Goal: Task Accomplishment & Management: Complete application form

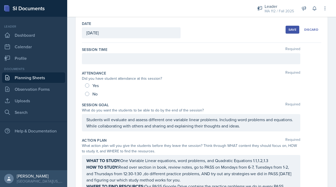
click at [107, 64] on div at bounding box center [191, 58] width 218 height 11
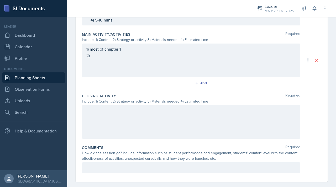
scroll to position [293, 0]
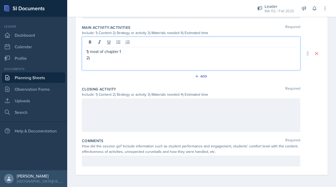
click at [95, 51] on div "1) most of chapter 1 2)" at bounding box center [190, 54] width 209 height 13
click at [93, 61] on div "1) most of chapter 1 2)" at bounding box center [191, 54] width 218 height 34
click at [93, 56] on p "2)" at bounding box center [190, 58] width 209 height 6
click at [260, 58] on p "2) A lot like what they did [DATE], but students are going to get into groups o…" at bounding box center [190, 58] width 209 height 6
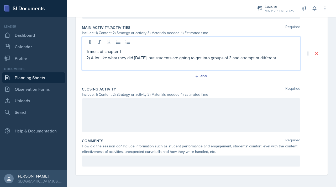
click at [269, 58] on p "2) A lot like what they did [DATE], but students are going to get into groups o…" at bounding box center [190, 58] width 209 height 6
click at [270, 58] on p "2) A lot like what they did [DATE], but students are going to get into groups o…" at bounding box center [190, 58] width 209 height 6
click at [285, 57] on p "2) A lot like what they did [DATE], but students are going to get into groups o…" at bounding box center [190, 58] width 209 height 6
click at [148, 61] on p "2) A lot like what they did [DATE], but students are going to get into groups o…" at bounding box center [190, 58] width 209 height 6
click at [152, 58] on p "2) A lot like what they did [DATE], but students are going to get into groups o…" at bounding box center [190, 58] width 209 height 6
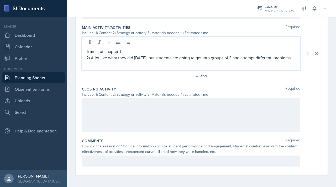
click at [148, 57] on p "2) A lot like what they did [DATE], but students are going to get into groups o…" at bounding box center [190, 58] width 209 height 6
click at [151, 58] on p "2) A lot like what they did [DATE], but students are going to get into groups o…" at bounding box center [190, 58] width 209 height 6
click at [157, 54] on p "1) most of chapter 1" at bounding box center [190, 51] width 209 height 6
click at [157, 58] on p "2) A lot like what they did [DATE], but students are going to get into groups o…" at bounding box center [190, 58] width 209 height 6
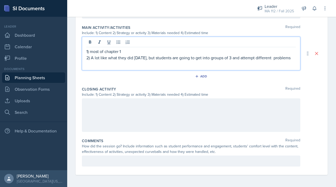
click at [129, 61] on p "2) A lot like what they did [DATE], but students are going to get into groups o…" at bounding box center [190, 58] width 209 height 6
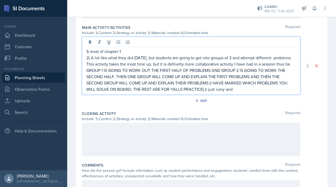
click at [242, 59] on p "2) A lot like what they did [DATE], but students are going to get into groups o…" at bounding box center [190, 74] width 209 height 38
click at [269, 89] on p "2) A lot like what they did [DATE], but students are going to get into groups a…" at bounding box center [190, 74] width 209 height 38
click at [281, 89] on p "2) A lot like what they did [DATE], but students are going to get into groups a…" at bounding box center [190, 74] width 209 height 38
click at [181, 92] on p "2) A lot like what they did [DATE], but students are going to get into groups a…" at bounding box center [190, 74] width 209 height 38
click at [253, 91] on p "2) A lot like what they did [DATE], but students are going to get into groups a…" at bounding box center [190, 74] width 209 height 38
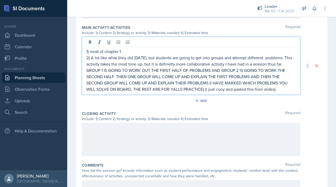
click at [254, 92] on p "2) A lot like what they did [DATE], but students are going to get into groups a…" at bounding box center [190, 74] width 209 height 38
click at [254, 90] on p "2) A lot like what they did [DATE], but students are going to get into groups a…" at bounding box center [190, 74] width 209 height 38
click at [181, 92] on p "2) A lot like what they did [DATE], but students are going to get into groups a…" at bounding box center [190, 74] width 209 height 38
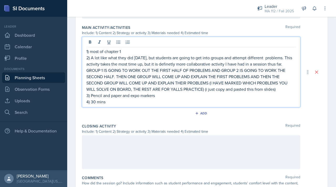
click at [154, 142] on div at bounding box center [191, 152] width 218 height 34
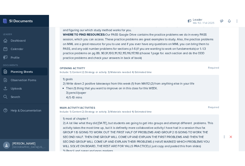
scroll to position [0, 0]
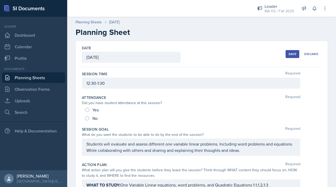
click at [289, 52] on div "Save" at bounding box center [292, 54] width 8 height 4
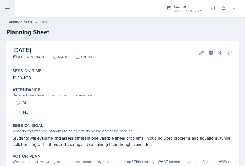
click at [9, 7] on icon at bounding box center [7, 8] width 6 height 6
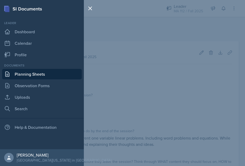
click at [20, 73] on link "Planning Sheets" at bounding box center [42, 74] width 80 height 10
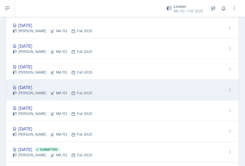
scroll to position [57, 0]
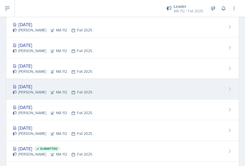
click at [37, 88] on div "[DATE]" at bounding box center [53, 86] width 80 height 7
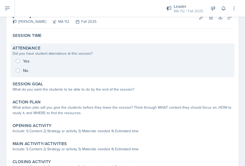
scroll to position [38, 0]
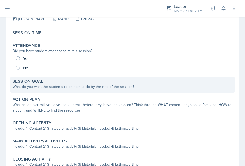
click at [37, 82] on label "Session Goal" at bounding box center [28, 81] width 31 height 5
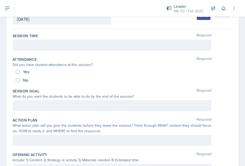
click at [72, 48] on div at bounding box center [112, 45] width 199 height 11
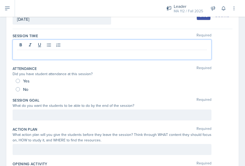
scroll to position [47, 0]
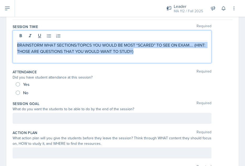
drag, startPoint x: 148, startPoint y: 54, endPoint x: 10, endPoint y: 37, distance: 138.7
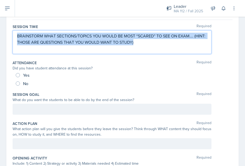
scroll to position [38, 0]
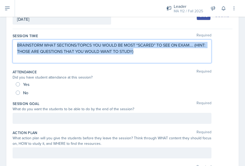
copy p "BRAINSTORM WHAT SECTIONS/TOPICS YOU WOULD BE MOST “SCARED” TO SEE ON EXAM…. (HI…"
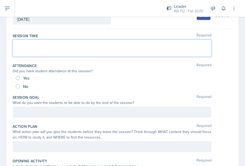
click at [24, 49] on p at bounding box center [112, 51] width 190 height 6
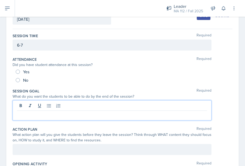
click at [40, 106] on div at bounding box center [112, 110] width 199 height 20
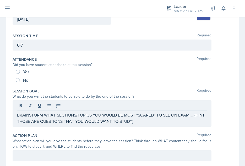
click at [37, 160] on div at bounding box center [112, 156] width 199 height 11
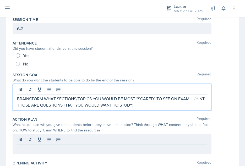
scroll to position [63, 0]
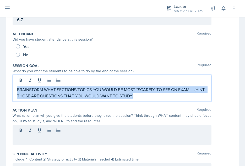
drag, startPoint x: 156, startPoint y: 94, endPoint x: 14, endPoint y: 84, distance: 142.2
click at [14, 84] on div "BRAINSTORM WHAT SECTIONS/TOPICS YOU WOULD BE MOST “SCARED” TO SEE ON EXAM…. (HI…" at bounding box center [112, 88] width 199 height 26
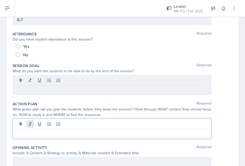
click at [27, 124] on div at bounding box center [112, 129] width 199 height 20
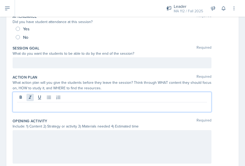
scroll to position [82, 0]
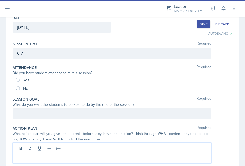
click at [41, 117] on div at bounding box center [112, 114] width 199 height 11
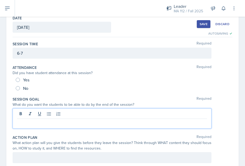
scroll to position [39, 0]
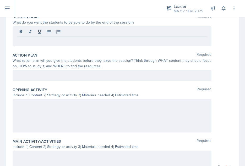
click at [56, 110] on div at bounding box center [112, 116] width 199 height 34
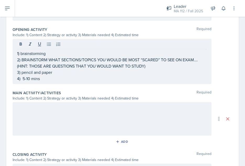
click at [36, 114] on div at bounding box center [112, 119] width 199 height 34
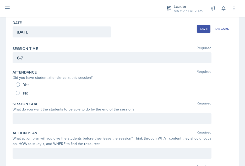
scroll to position [0, 0]
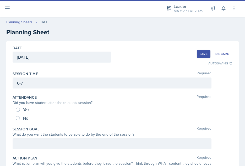
click at [42, 140] on div at bounding box center [112, 143] width 199 height 11
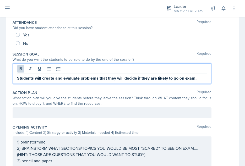
scroll to position [82, 0]
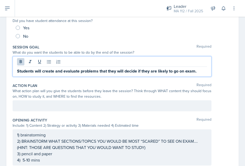
drag, startPoint x: 17, startPoint y: 71, endPoint x: 187, endPoint y: 83, distance: 170.4
click at [187, 84] on div "Session Time Required 6-7 Attendance Required Did you have student attendance a…" at bounding box center [123, 153] width 220 height 337
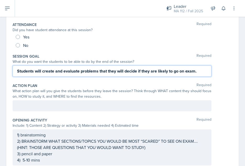
click at [68, 72] on strong "Students will create and evaluate problems that they will decide if they are li…" at bounding box center [107, 71] width 180 height 6
click at [203, 73] on p "Students will create and evaluate problems that they will decide if they are li…" at bounding box center [112, 71] width 190 height 7
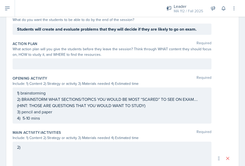
click at [127, 67] on div at bounding box center [112, 63] width 199 height 11
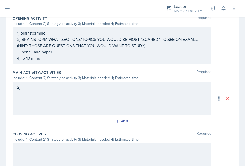
click at [73, 97] on div "2)" at bounding box center [112, 99] width 199 height 34
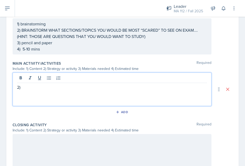
scroll to position [235, 0]
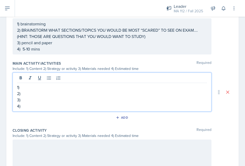
click at [26, 88] on p "1)" at bounding box center [112, 87] width 190 height 6
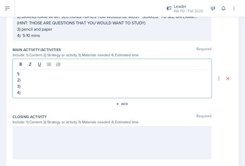
scroll to position [252, 0]
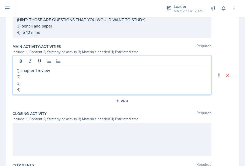
click at [30, 76] on p "2)" at bounding box center [112, 77] width 190 height 6
click at [30, 82] on p "3)" at bounding box center [112, 83] width 190 height 6
click at [26, 89] on p "4)" at bounding box center [112, 89] width 190 height 6
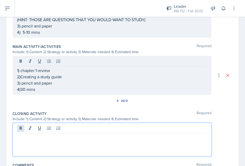
click at [24, 127] on div at bounding box center [112, 140] width 199 height 34
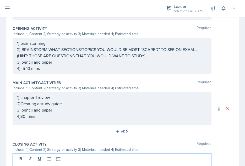
scroll to position [0, 0]
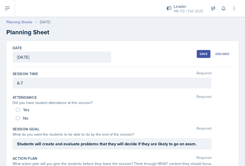
click at [200, 52] on div "Save" at bounding box center [204, 54] width 8 height 4
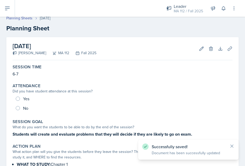
scroll to position [6, 0]
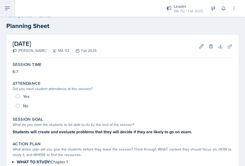
click at [10, 10] on icon at bounding box center [7, 8] width 6 height 6
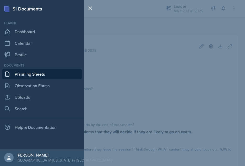
click at [22, 75] on link "Planning Sheets" at bounding box center [42, 74] width 80 height 10
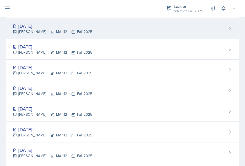
scroll to position [46, 0]
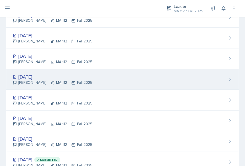
click at [35, 75] on div "[DATE]" at bounding box center [53, 76] width 80 height 7
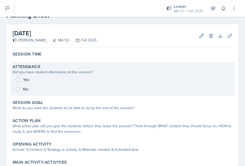
scroll to position [100, 0]
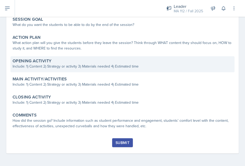
click at [60, 61] on div "Opening Activity" at bounding box center [123, 60] width 220 height 5
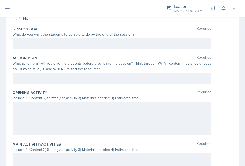
click at [32, 108] on div at bounding box center [112, 119] width 199 height 34
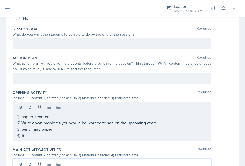
scroll to position [111, 0]
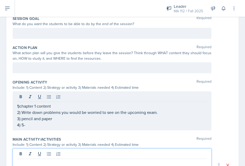
click at [30, 127] on p "4) 5-" at bounding box center [112, 125] width 190 height 6
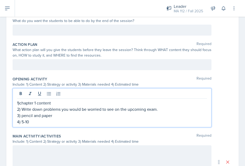
scroll to position [113, 0]
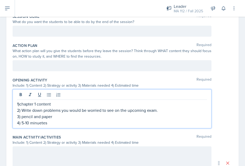
click at [40, 122] on p "4) 5-10 minuetes" at bounding box center [112, 123] width 190 height 6
click at [119, 121] on p "4) 5-10 minuetes" at bounding box center [112, 123] width 190 height 6
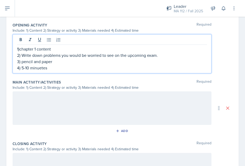
scroll to position [172, 0]
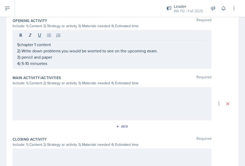
click at [111, 101] on div at bounding box center [112, 104] width 199 height 34
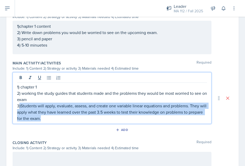
drag, startPoint x: 60, startPoint y: 118, endPoint x: 20, endPoint y: 105, distance: 42.5
click at [20, 105] on p "3)Students will apply, evaluate, assess, and create one variable linear equatio…" at bounding box center [112, 112] width 190 height 19
copy p "Students will apply, evaluate, assess, and create one variable linear equations…"
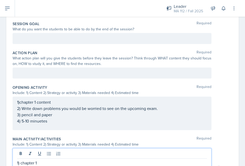
scroll to position [115, 0]
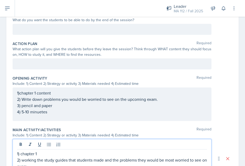
click at [41, 67] on p at bounding box center [112, 64] width 190 height 6
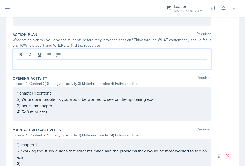
click at [36, 23] on p at bounding box center [112, 20] width 190 height 6
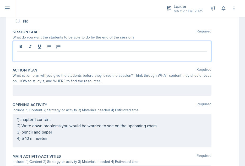
scroll to position [94, 0]
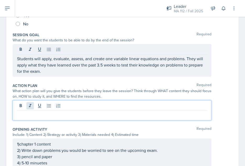
click at [28, 107] on div at bounding box center [112, 110] width 199 height 20
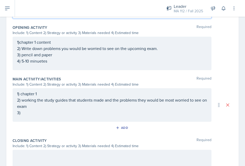
click at [45, 110] on p "2) working the study guides that students made and the problems they would be m…" at bounding box center [112, 103] width 190 height 13
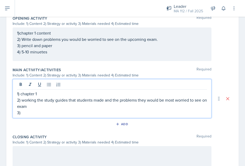
scroll to position [223, 0]
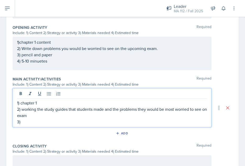
click at [37, 122] on p "3)" at bounding box center [112, 122] width 190 height 6
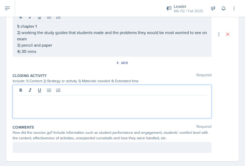
click at [22, 97] on p at bounding box center [112, 99] width 190 height 6
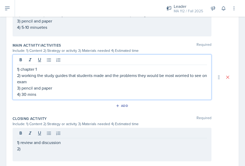
scroll to position [266, 0]
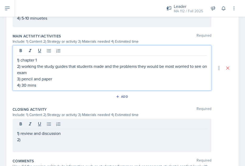
click at [53, 73] on p "2) working the study guides that students made and the problems they would be m…" at bounding box center [112, 69] width 190 height 13
drag, startPoint x: 52, startPoint y: 72, endPoint x: 21, endPoint y: 64, distance: 32.4
click at [21, 65] on p "2) working the study guides that students made and the problems they would be m…" at bounding box center [112, 69] width 190 height 13
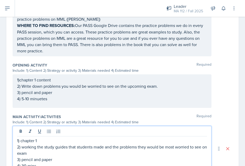
scroll to position [247, 0]
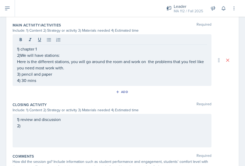
click at [26, 130] on div "1) review and discussion 2)" at bounding box center [112, 131] width 199 height 34
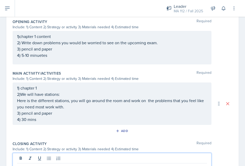
scroll to position [222, 0]
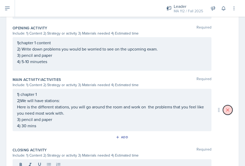
click at [223, 106] on button at bounding box center [227, 109] width 9 height 9
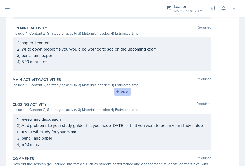
click at [126, 92] on div "Add" at bounding box center [122, 92] width 11 height 4
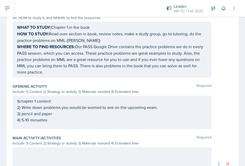
scroll to position [210, 0]
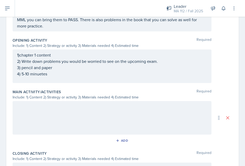
click at [106, 116] on div at bounding box center [112, 118] width 199 height 34
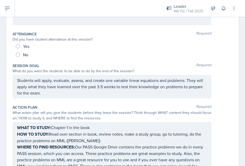
scroll to position [0, 0]
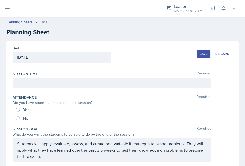
click at [200, 53] on div "Save" at bounding box center [204, 54] width 8 height 4
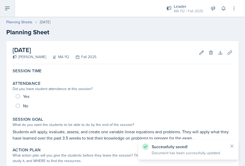
click at [12, 12] on button at bounding box center [7, 8] width 15 height 17
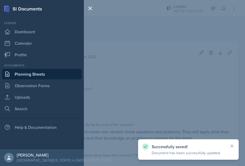
click at [25, 77] on link "Planning Sheets" at bounding box center [42, 74] width 80 height 10
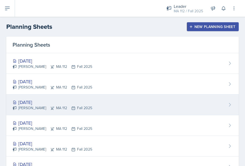
click at [37, 100] on div "[DATE]" at bounding box center [53, 102] width 80 height 7
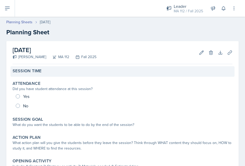
click at [92, 72] on div "Session Time" at bounding box center [123, 70] width 220 height 5
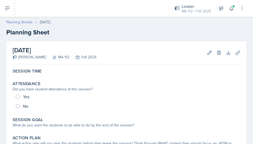
click at [23, 22] on link "Planning Sheets" at bounding box center [19, 22] width 26 height 6
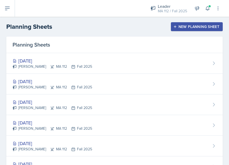
click at [186, 27] on div "New Planning Sheet" at bounding box center [197, 27] width 45 height 4
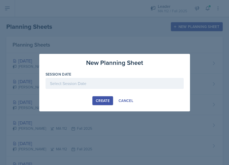
click at [120, 83] on div at bounding box center [115, 83] width 138 height 11
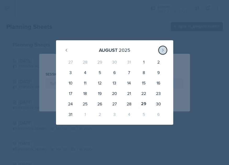
click at [163, 50] on icon at bounding box center [163, 50] width 4 height 4
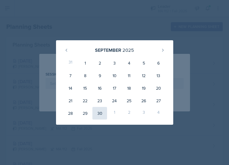
click at [101, 113] on div "30" at bounding box center [100, 113] width 15 height 13
type input "September 30th, 2025"
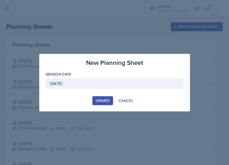
click at [104, 103] on div "Create" at bounding box center [103, 101] width 14 height 4
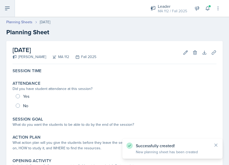
click at [7, 9] on icon at bounding box center [7, 8] width 6 height 6
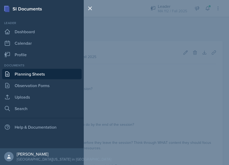
click at [14, 74] on link "Planning Sheets" at bounding box center [42, 74] width 80 height 10
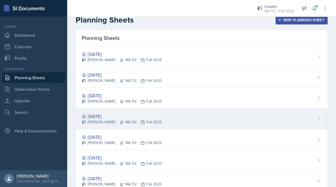
scroll to position [2, 0]
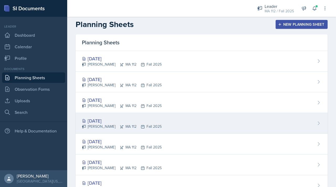
click at [110, 120] on div "[DATE]" at bounding box center [122, 120] width 80 height 7
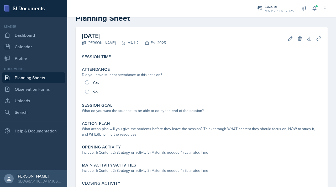
scroll to position [20, 0]
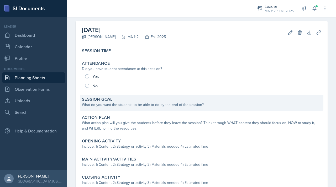
click at [115, 108] on div "Session Goal What do you want the students to be able to do by the end of the s…" at bounding box center [201, 103] width 243 height 16
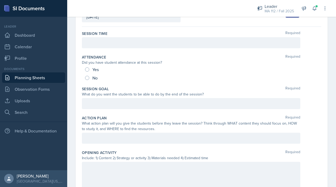
scroll to position [41, 0]
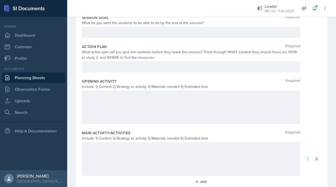
click at [111, 116] on div at bounding box center [191, 107] width 218 height 34
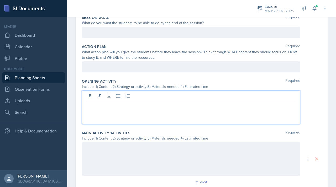
scroll to position [121, 0]
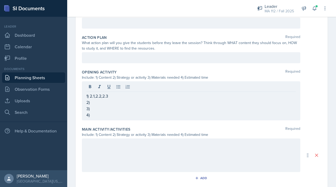
click at [97, 143] on div at bounding box center [191, 155] width 218 height 34
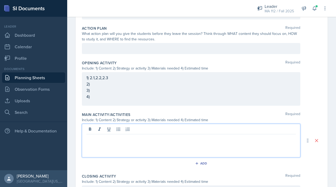
click at [111, 75] on div "1) 2.1,2.2,2.3 2) 3) 4)" at bounding box center [191, 89] width 218 height 34
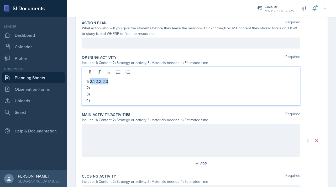
drag, startPoint x: 110, startPoint y: 82, endPoint x: 91, endPoint y: 80, distance: 19.0
click at [91, 80] on p "1) 2.1,2.2,2.3" at bounding box center [190, 81] width 209 height 6
copy p "2.1,2.2,2.3"
click at [89, 139] on div at bounding box center [191, 141] width 218 height 34
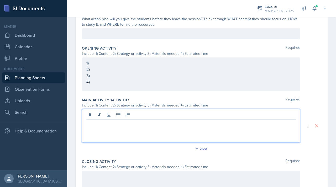
scroll to position [150, 0]
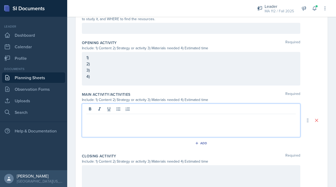
click at [101, 61] on p "1)" at bounding box center [190, 57] width 209 height 6
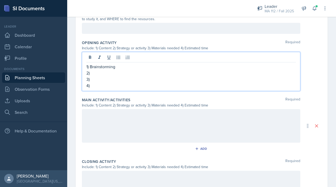
click at [93, 70] on p "2)" at bounding box center [190, 73] width 209 height 6
click at [93, 122] on div at bounding box center [191, 126] width 218 height 34
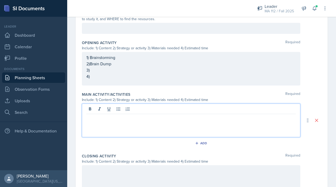
scroll to position [159, 0]
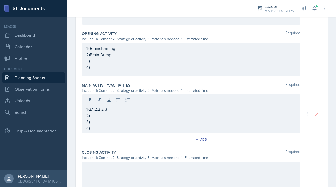
click at [88, 143] on div at bounding box center [191, 179] width 218 height 34
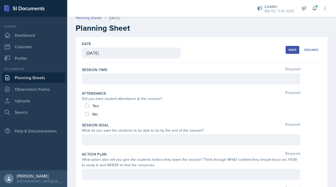
scroll to position [0, 0]
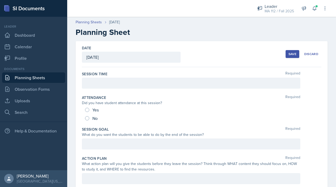
click at [116, 79] on div at bounding box center [191, 83] width 218 height 11
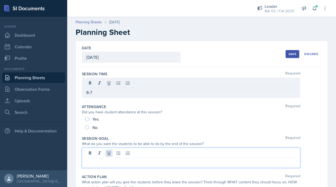
click at [107, 143] on div at bounding box center [191, 158] width 218 height 20
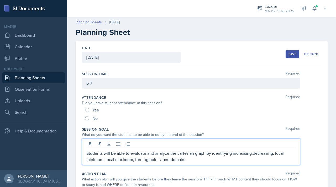
click at [174, 128] on div "Session Goal Required" at bounding box center [201, 129] width 239 height 5
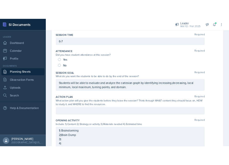
scroll to position [59, 0]
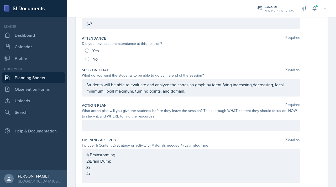
click at [159, 129] on p at bounding box center [190, 125] width 209 height 6
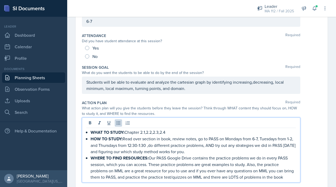
scroll to position [0, 0]
